Goal: Information Seeking & Learning: Learn about a topic

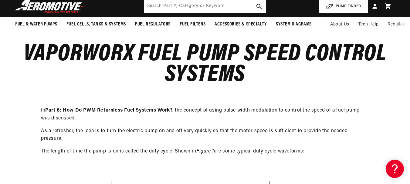
click at [173, 160] on div "In Part 8: How Do PWM Returnless Fuel Systems Work? , the concept of using puls…" at bounding box center [205, 133] width 328 height 76
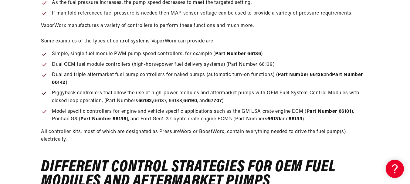
scroll to position [0, 240]
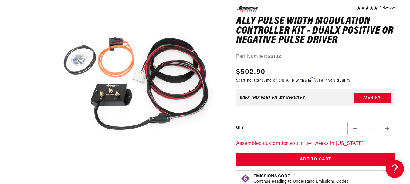
scroll to position [0, 240]
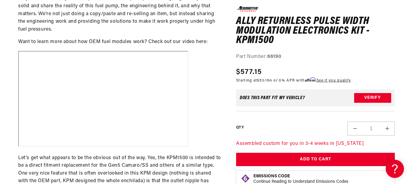
scroll to position [0, 229]
